Goal: Task Accomplishment & Management: Manage account settings

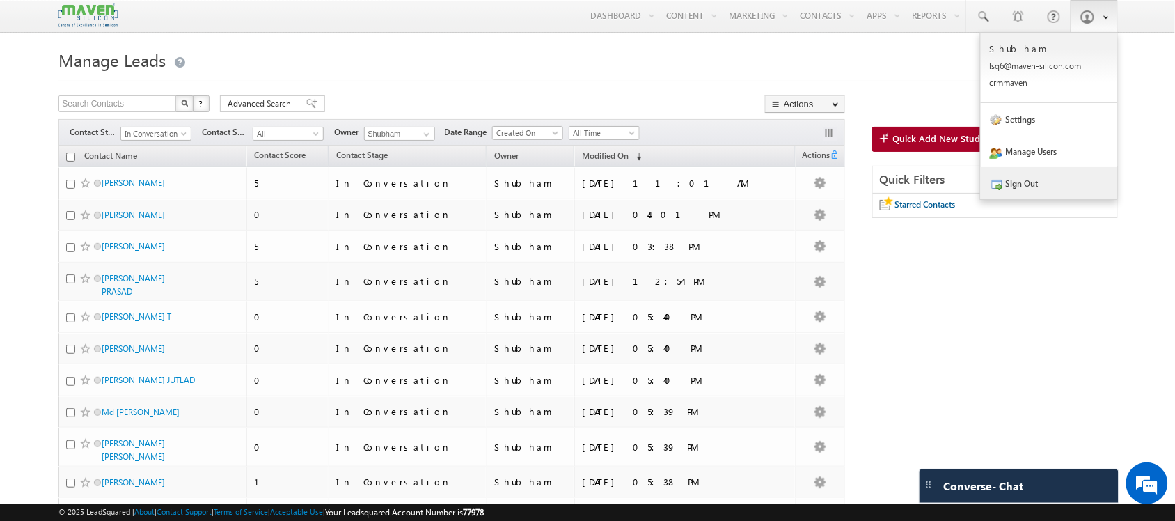
click at [1037, 172] on link "Sign Out" at bounding box center [1048, 183] width 136 height 32
